Goal: Task Accomplishment & Management: Use online tool/utility

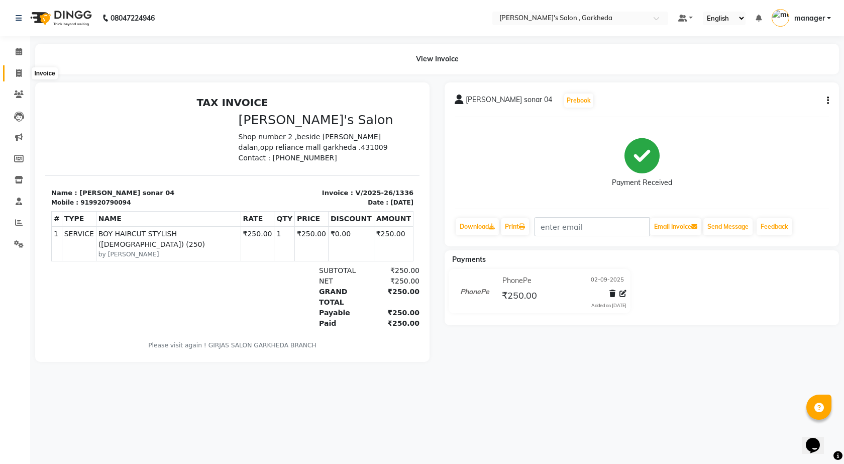
click at [23, 73] on span at bounding box center [19, 74] width 18 height 12
select select "7062"
select select "service"
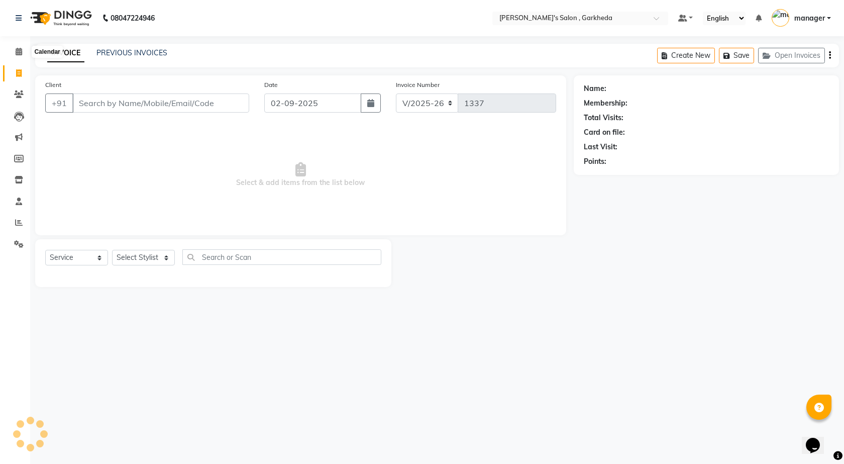
select select "72802"
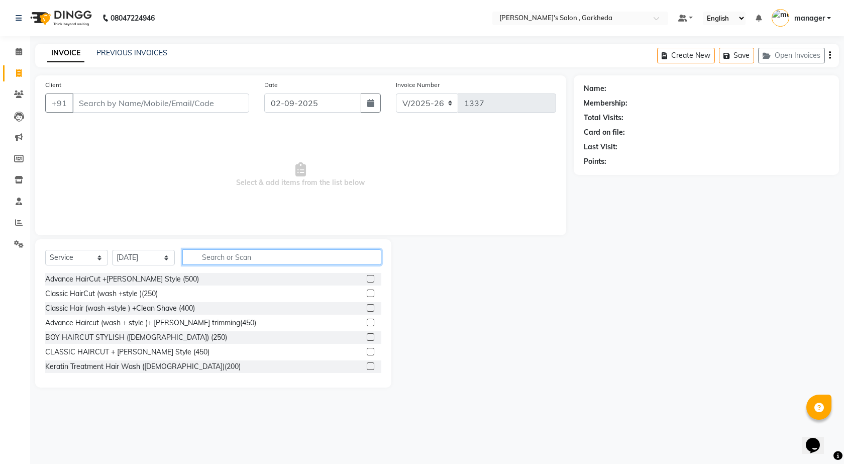
click at [275, 259] on input "text" at bounding box center [281, 257] width 199 height 16
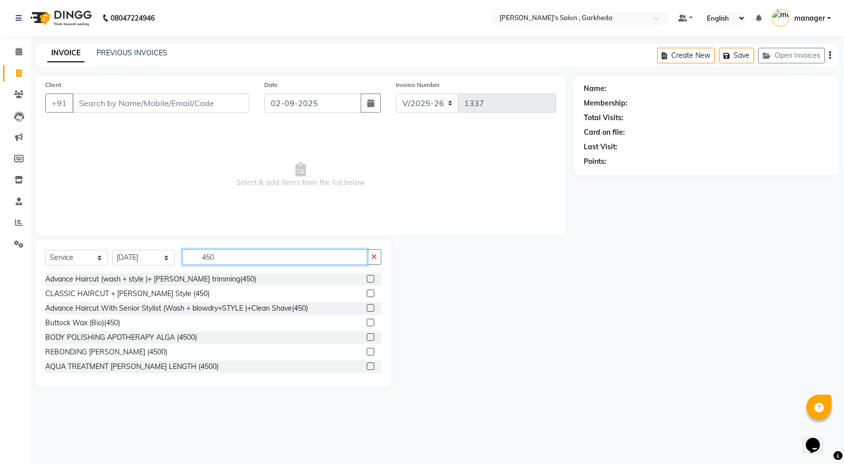
type input "450"
click at [367, 280] on label at bounding box center [371, 279] width 8 height 8
click at [367, 280] on input "checkbox" at bounding box center [370, 279] width 7 height 7
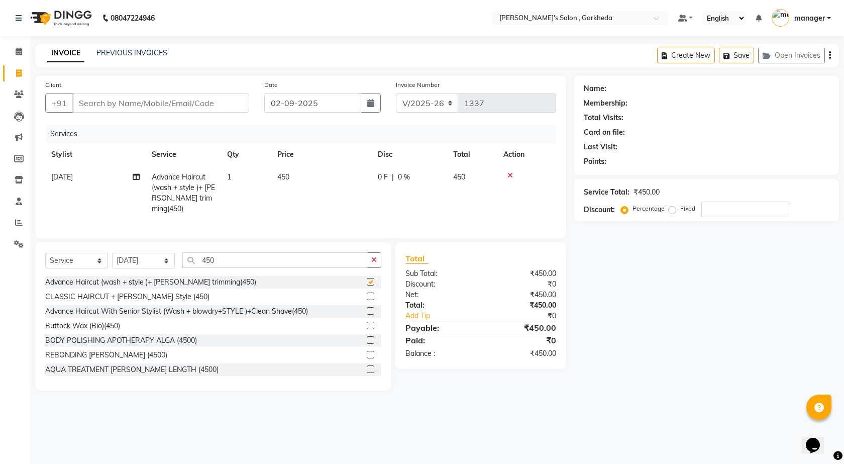
checkbox input "false"
click at [375, 258] on icon "button" at bounding box center [374, 259] width 6 height 7
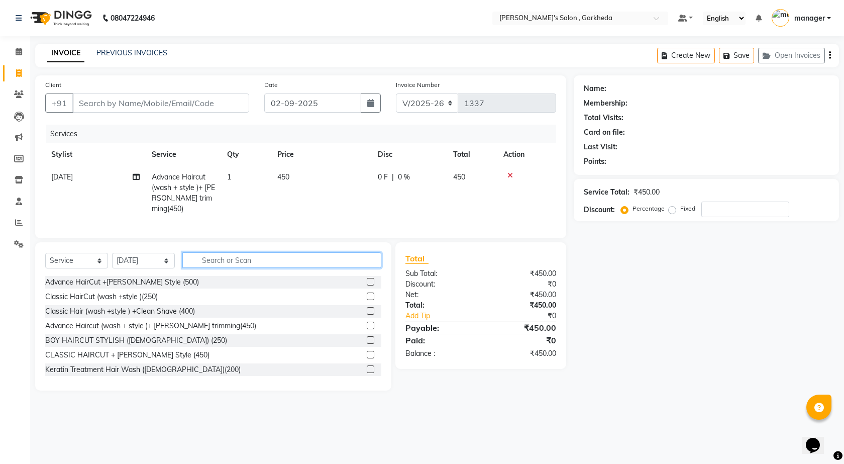
click at [369, 258] on input "text" at bounding box center [281, 260] width 199 height 16
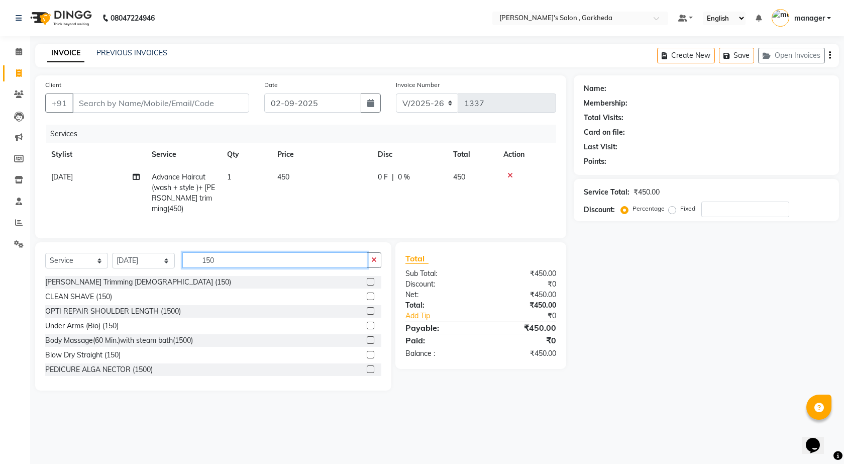
type input "150"
click at [367, 294] on label at bounding box center [371, 297] width 8 height 8
click at [367, 294] on input "checkbox" at bounding box center [370, 297] width 7 height 7
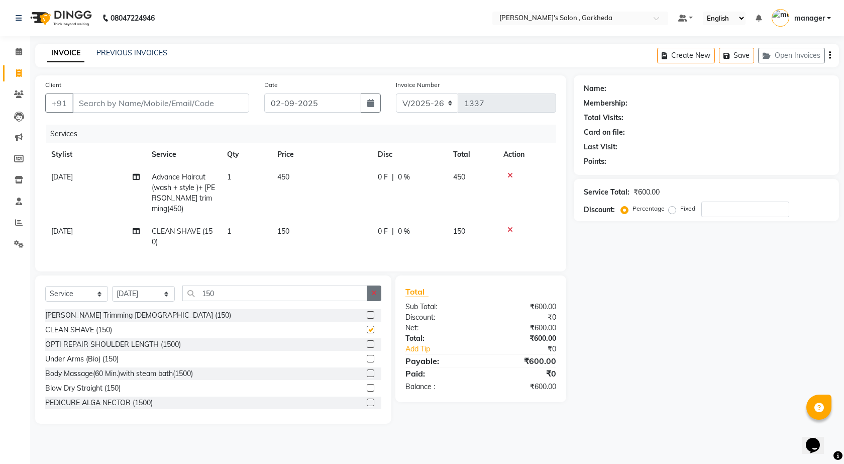
checkbox input "false"
click at [371, 287] on button "button" at bounding box center [374, 294] width 15 height 16
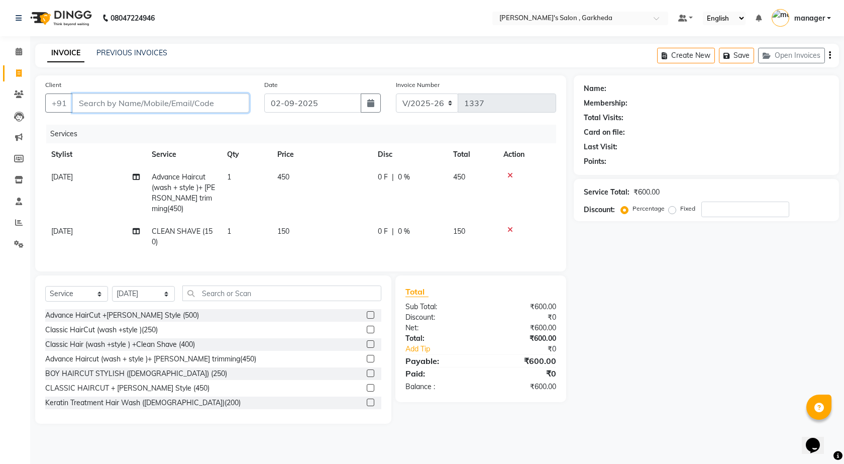
click at [213, 102] on input "Client" at bounding box center [160, 102] width 177 height 19
type input "9"
type input "0"
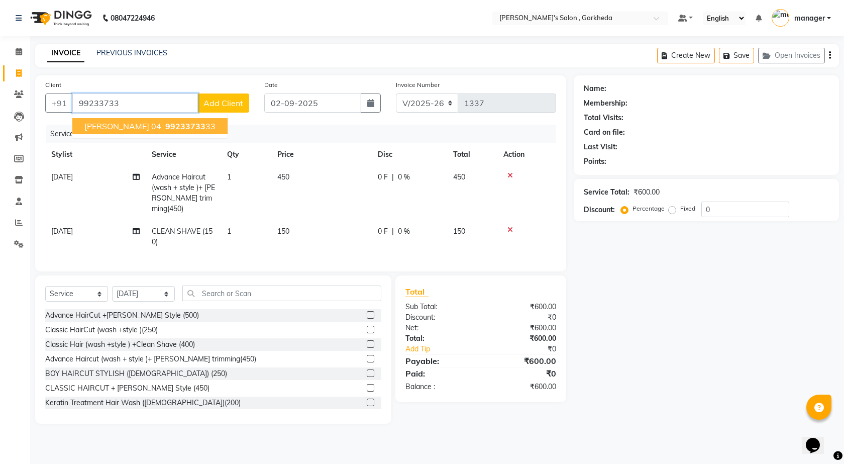
click at [182, 129] on span "99233733" at bounding box center [185, 126] width 40 height 10
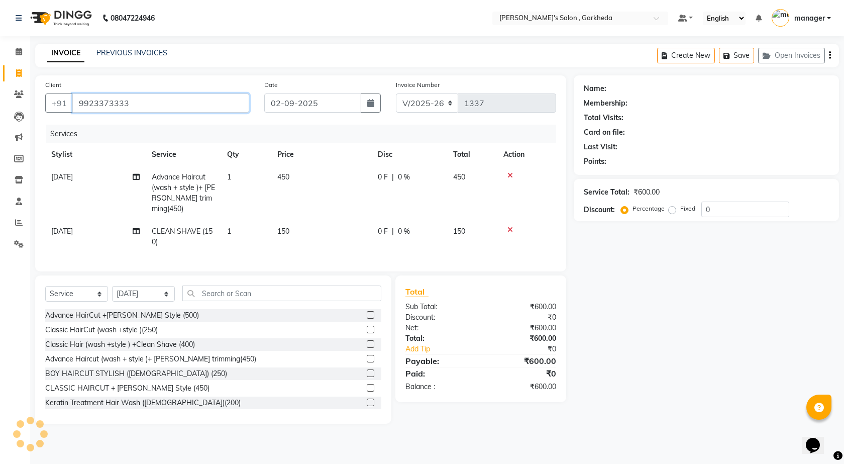
type input "9923373333"
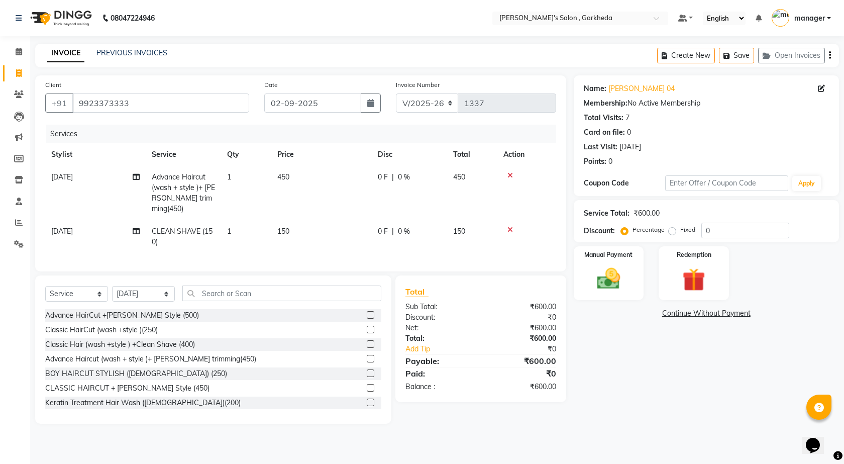
click at [63, 227] on span "[DATE]" at bounding box center [62, 231] width 22 height 9
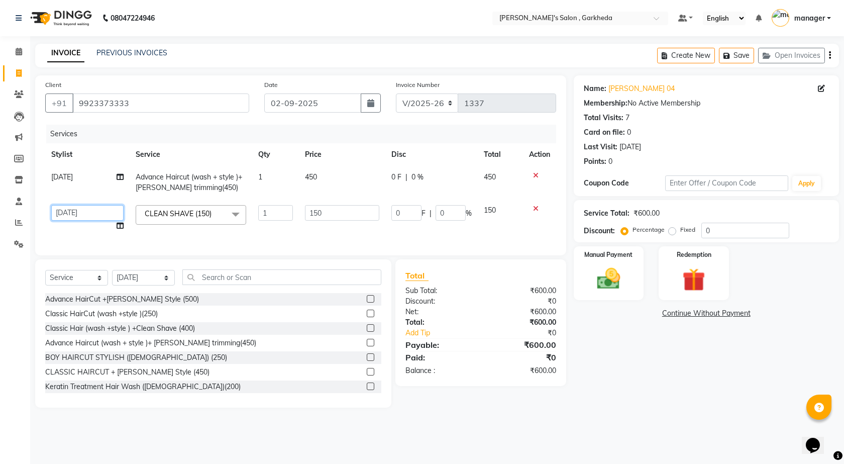
click at [69, 215] on select "[DATE] manager miss staff [PERSON_NAME]" at bounding box center [87, 213] width 72 height 16
select select "64119"
click at [590, 281] on img at bounding box center [609, 279] width 39 height 28
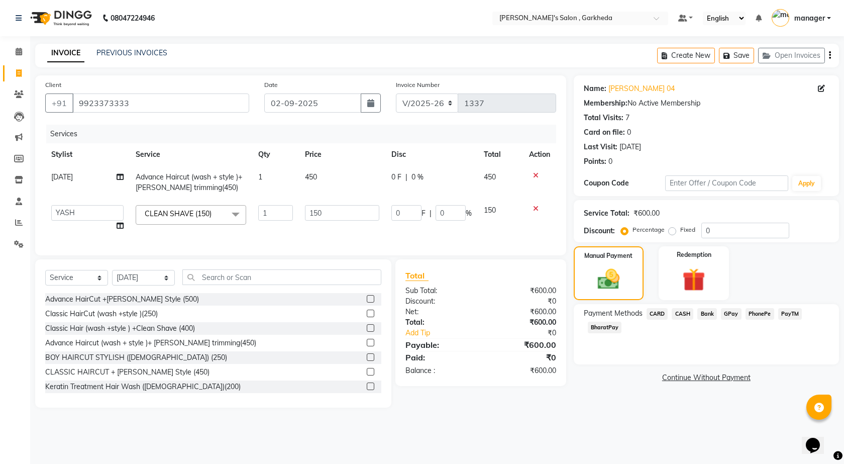
click at [687, 312] on span "CASH" at bounding box center [683, 314] width 22 height 12
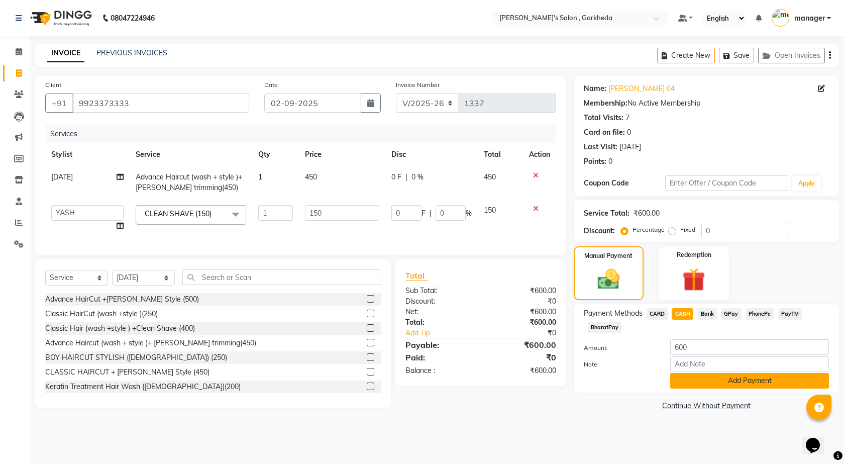
click at [727, 382] on button "Add Payment" at bounding box center [750, 381] width 159 height 16
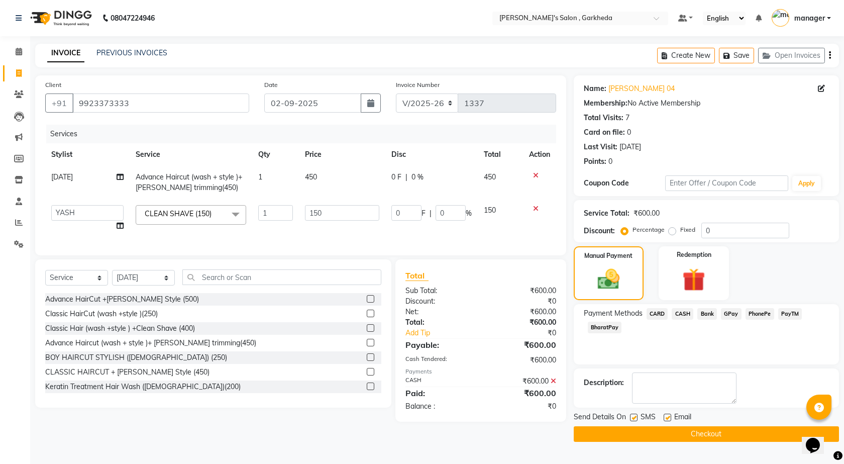
click at [735, 444] on main "INVOICE PREVIOUS INVOICES Create New Save Open Invoices Client [PHONE_NUMBER] D…" at bounding box center [437, 250] width 814 height 413
click at [736, 439] on button "Checkout" at bounding box center [706, 434] width 265 height 16
